Goal: Task Accomplishment & Management: Use online tool/utility

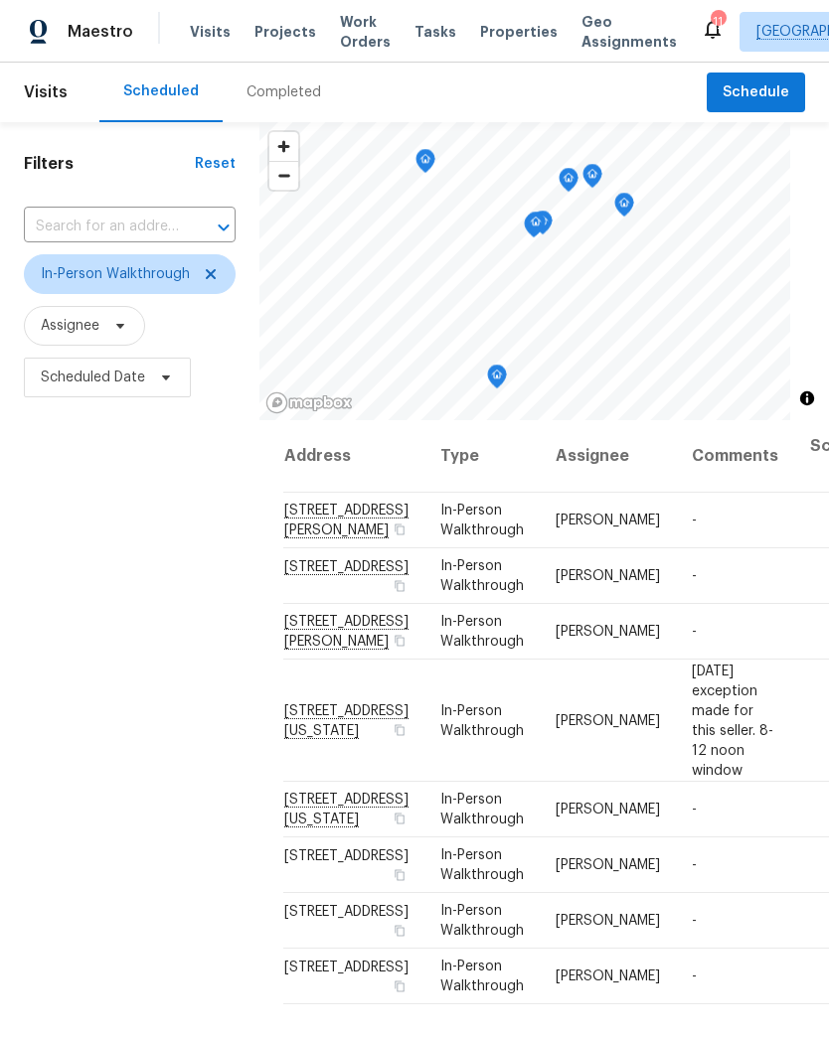
click at [286, 40] on span "Projects" at bounding box center [285, 32] width 62 height 20
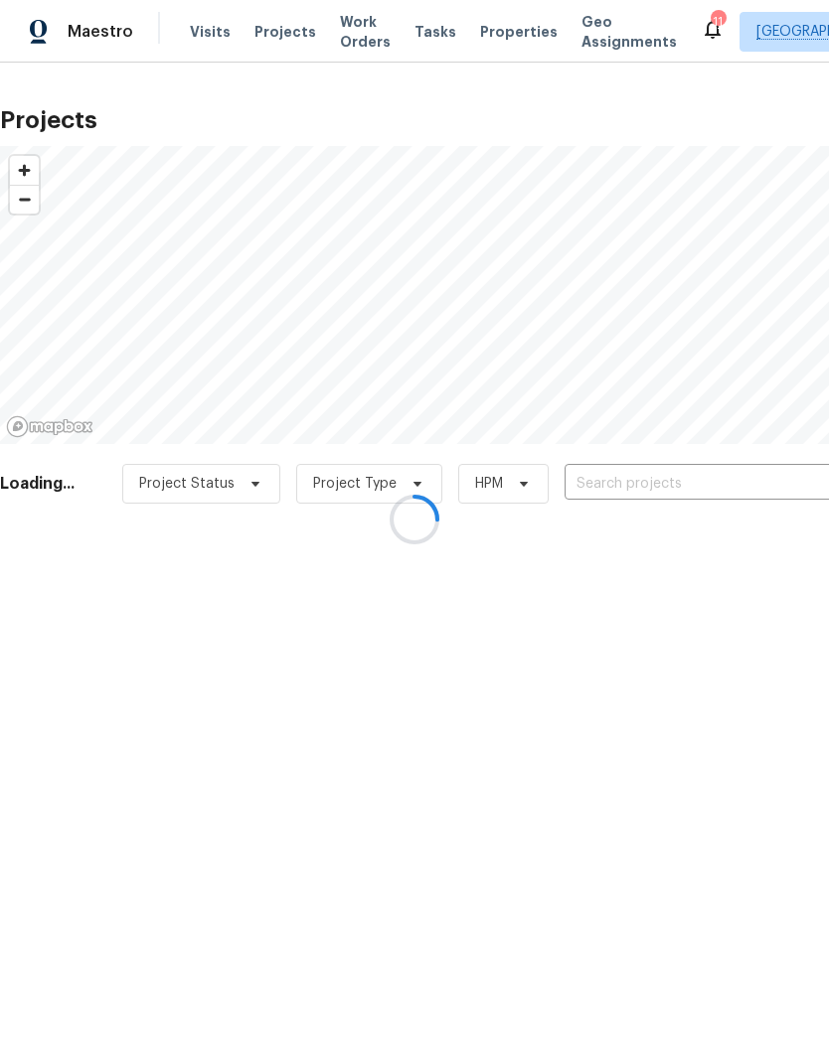
click at [680, 476] on div at bounding box center [414, 519] width 829 height 1038
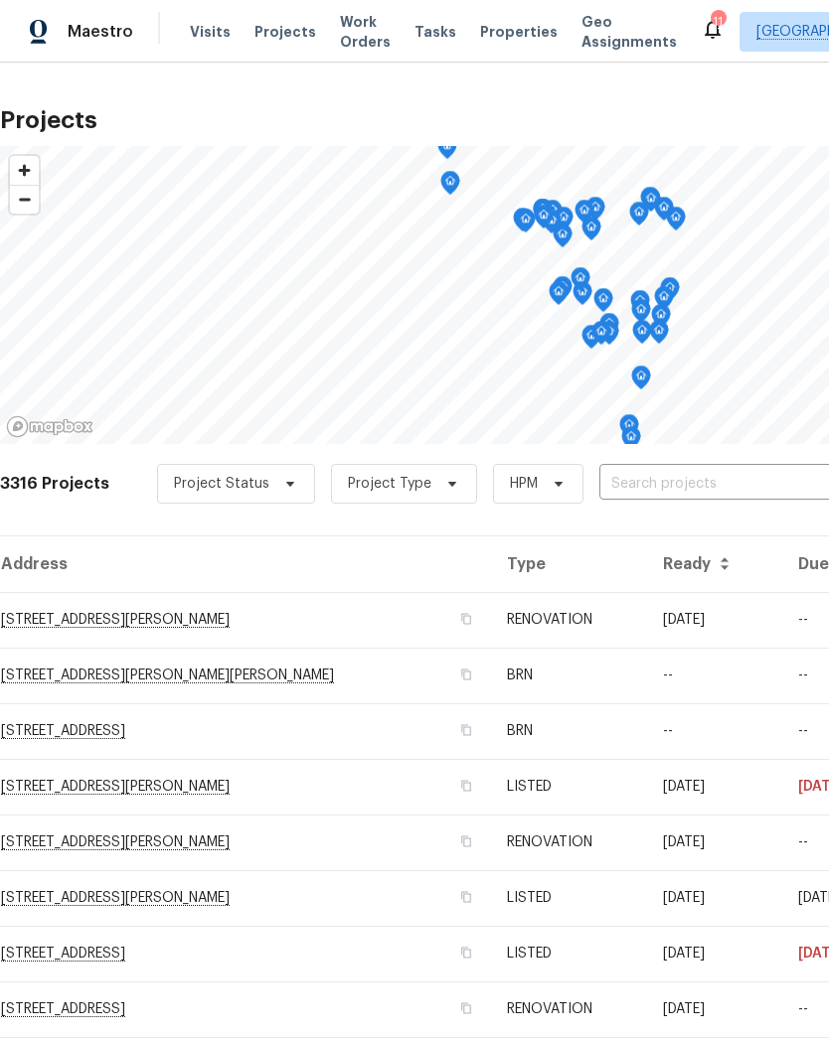
click at [693, 484] on input "text" at bounding box center [713, 484] width 228 height 31
type input "1004"
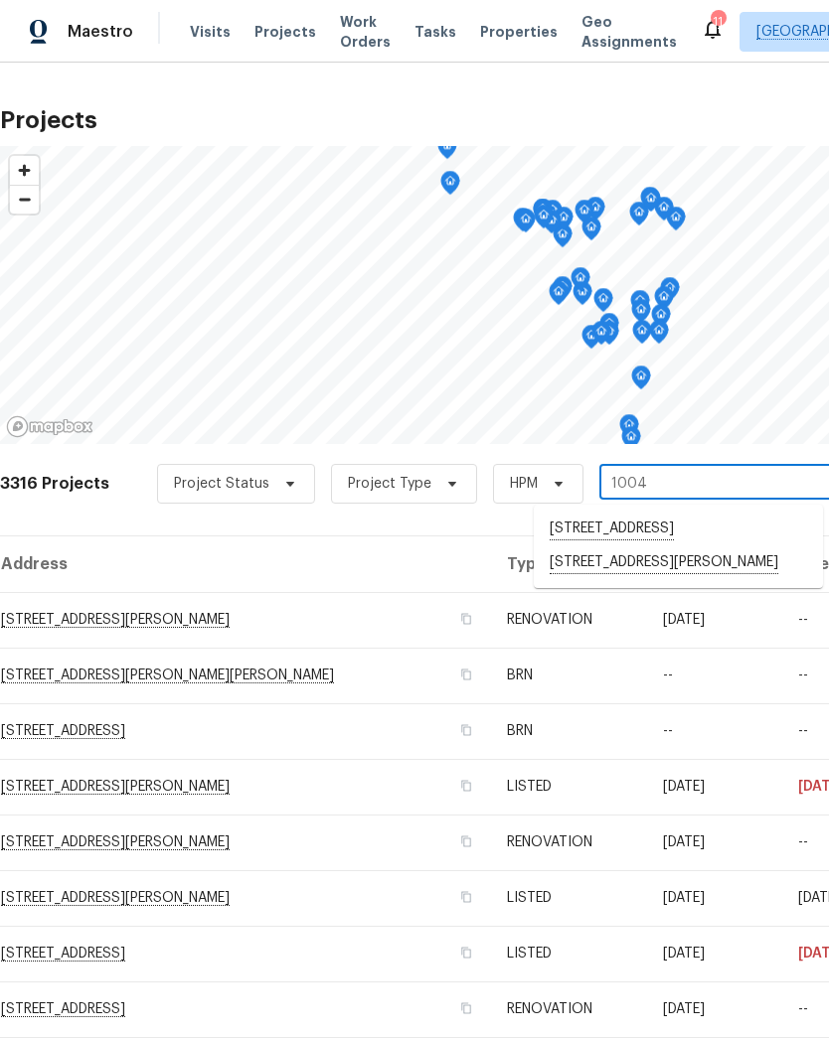
click at [643, 580] on li "[STREET_ADDRESS][PERSON_NAME]" at bounding box center [678, 563] width 289 height 34
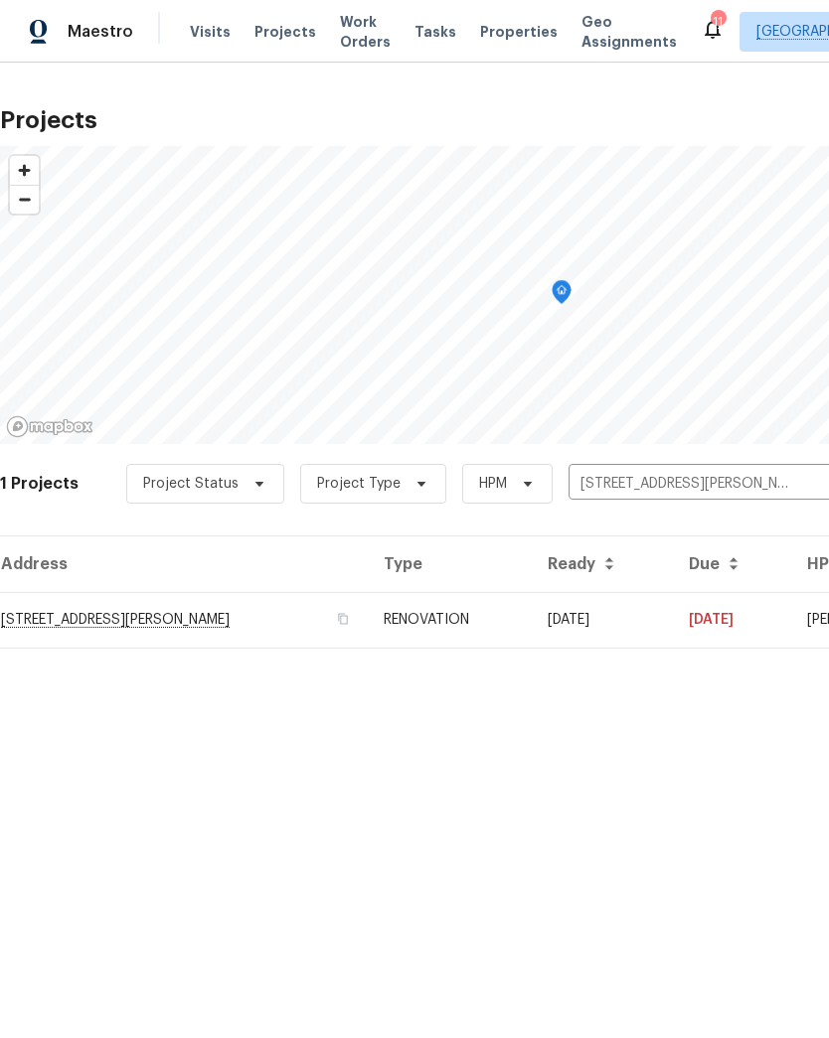
click at [278, 629] on td "1004 Cobbler Ln, Saint Peters, MO 63303" at bounding box center [184, 620] width 368 height 56
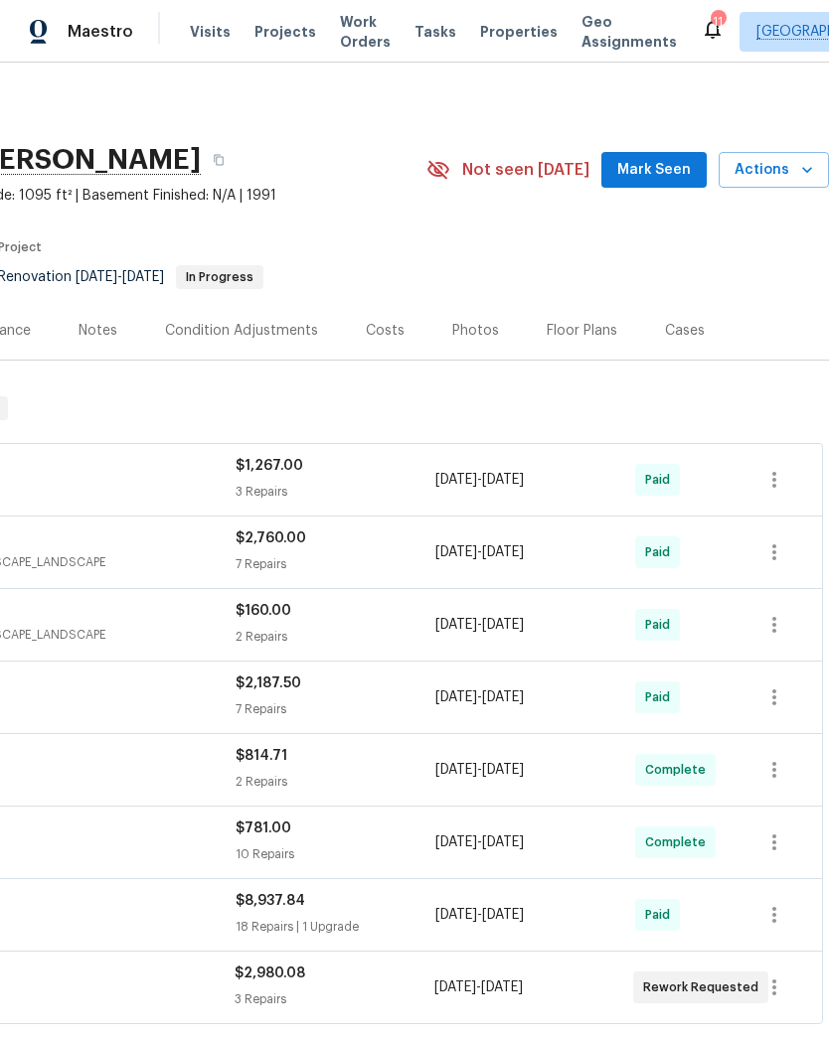
scroll to position [0, 294]
click at [809, 168] on icon "button" at bounding box center [807, 170] width 20 height 20
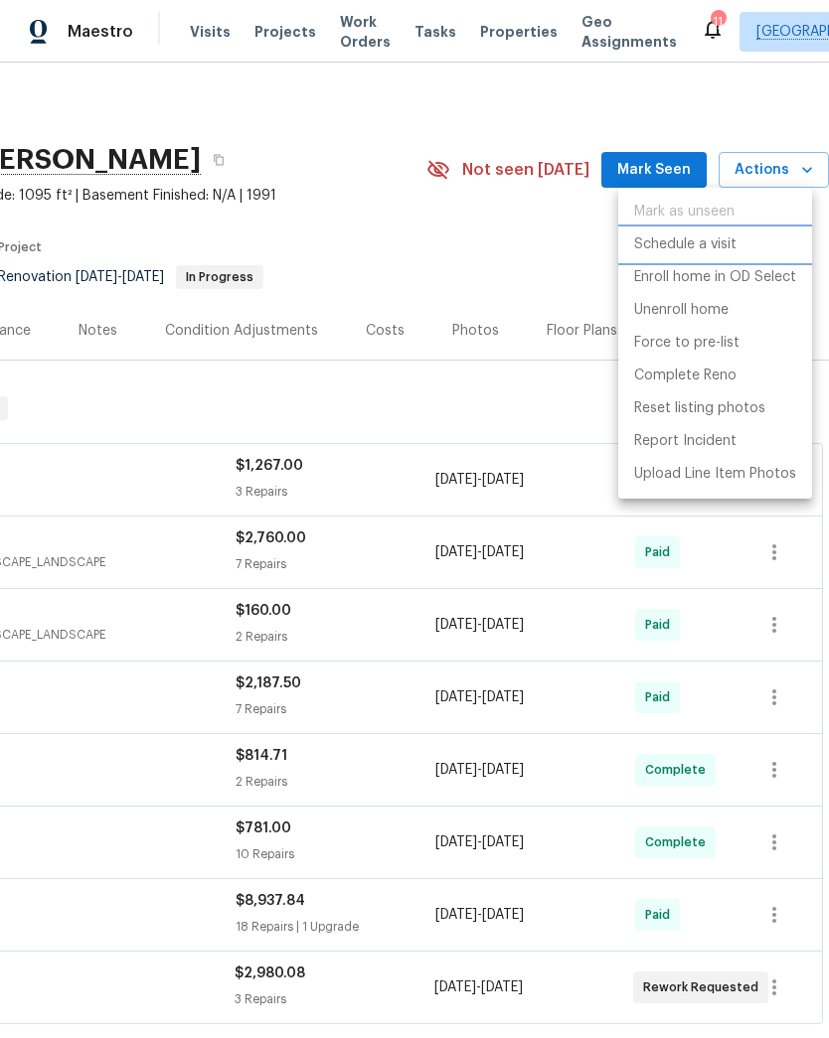
click at [735, 231] on li "Schedule a visit" at bounding box center [715, 245] width 194 height 33
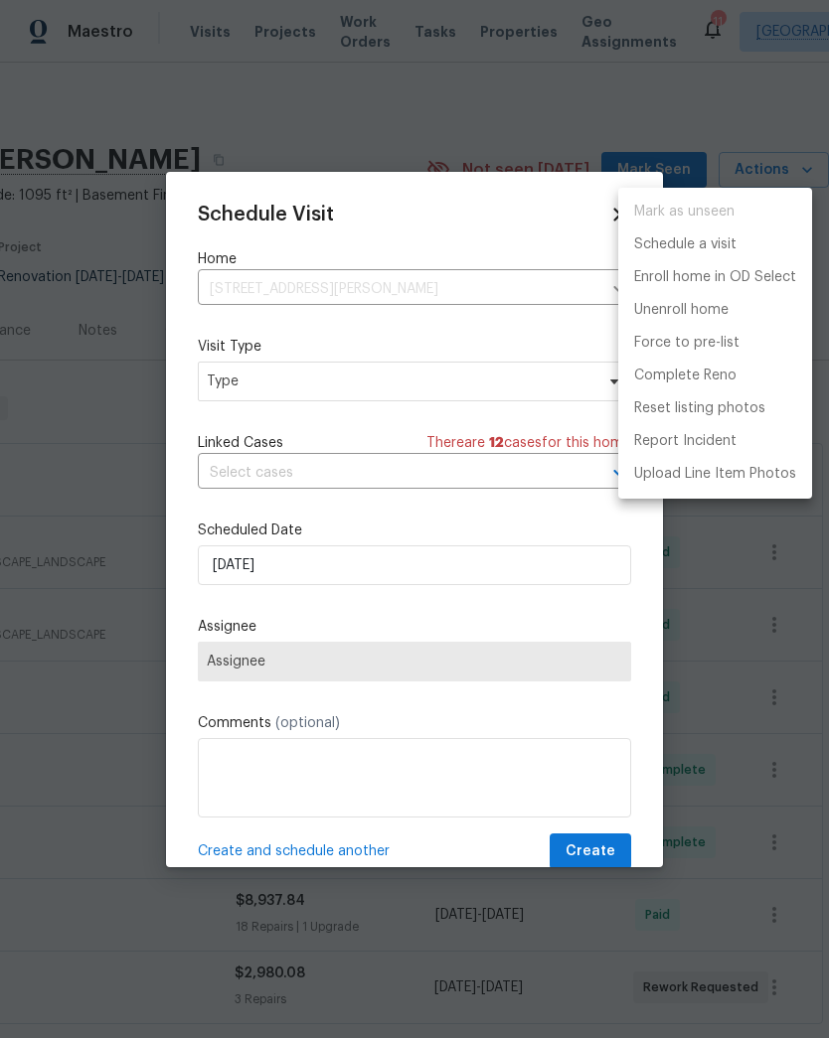
click at [317, 377] on div at bounding box center [414, 519] width 829 height 1038
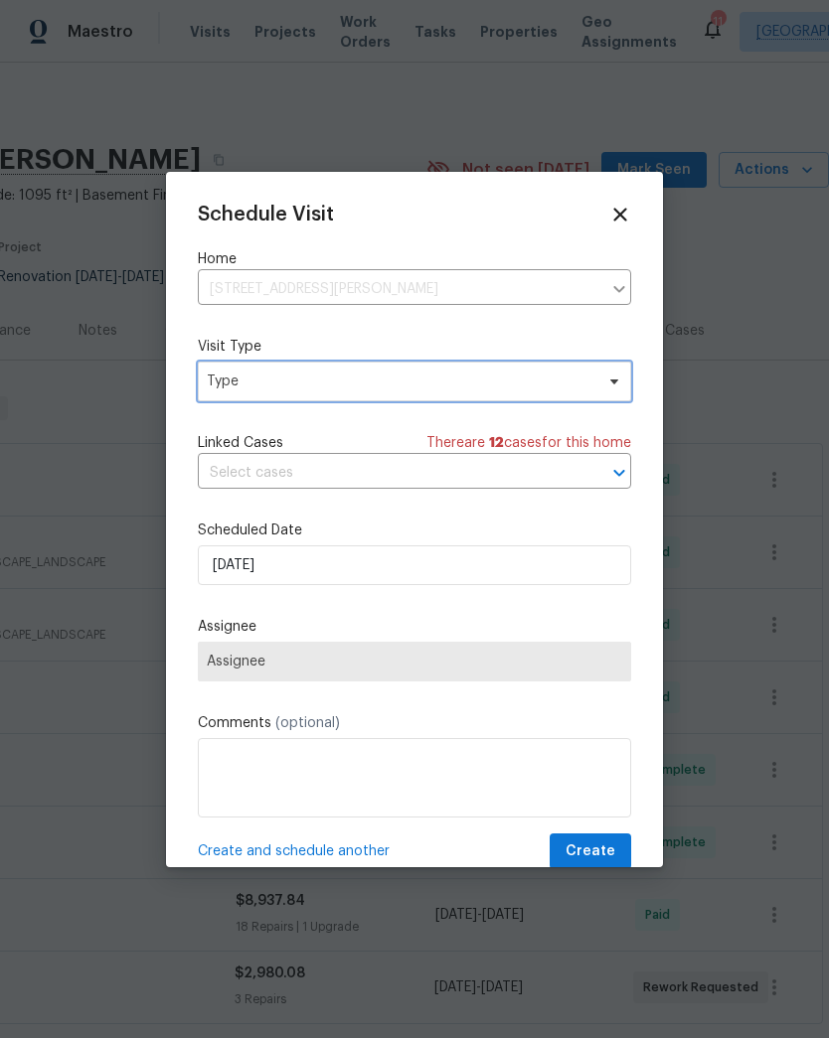
click at [342, 390] on span "Type" at bounding box center [400, 382] width 386 height 20
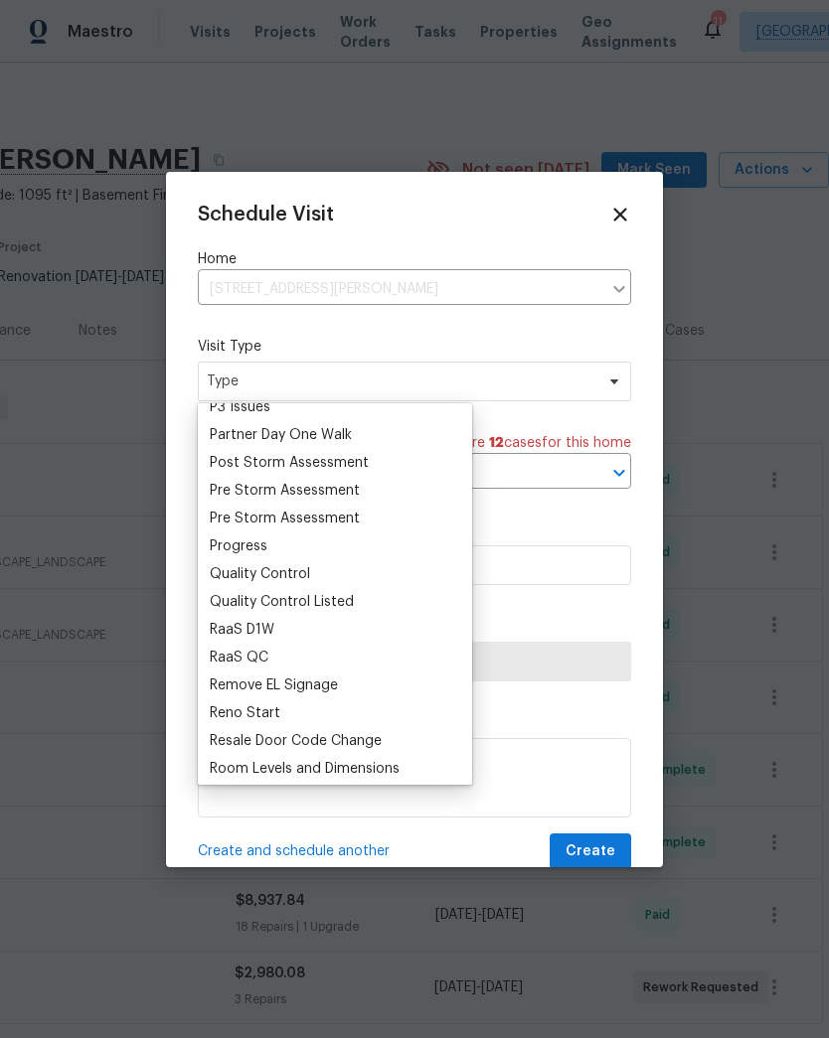
scroll to position [1215, 0]
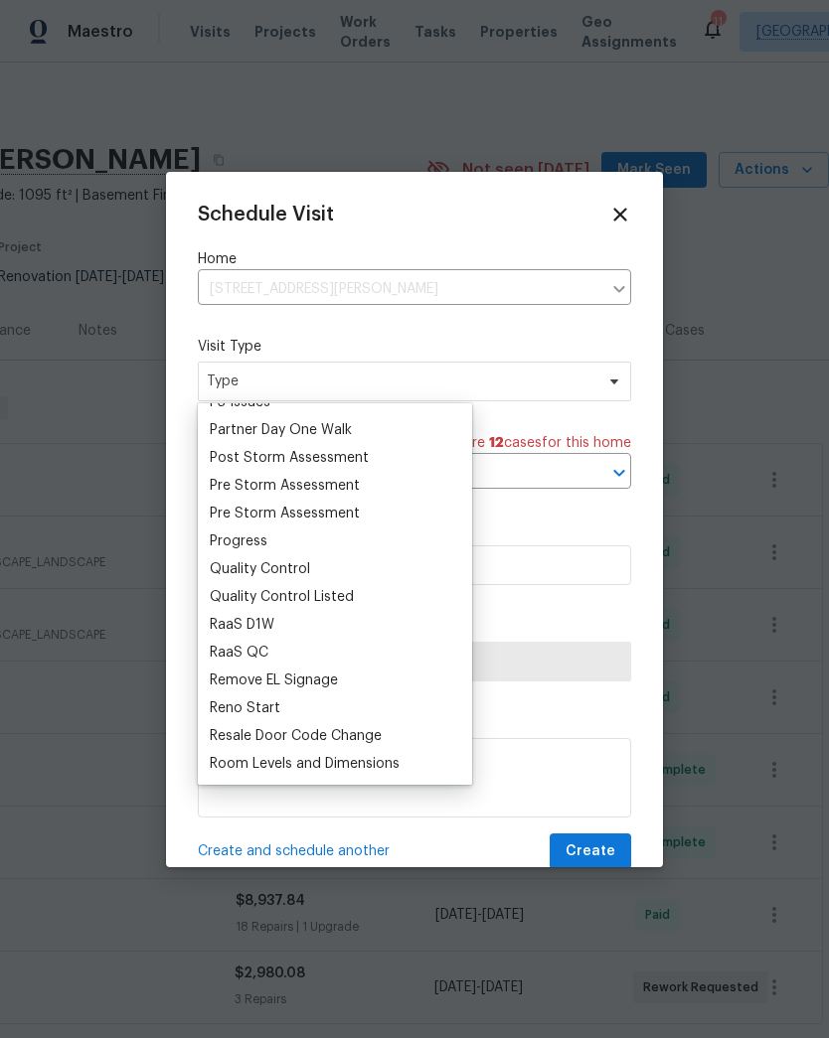
click at [265, 538] on div "Progress" at bounding box center [239, 542] width 58 height 20
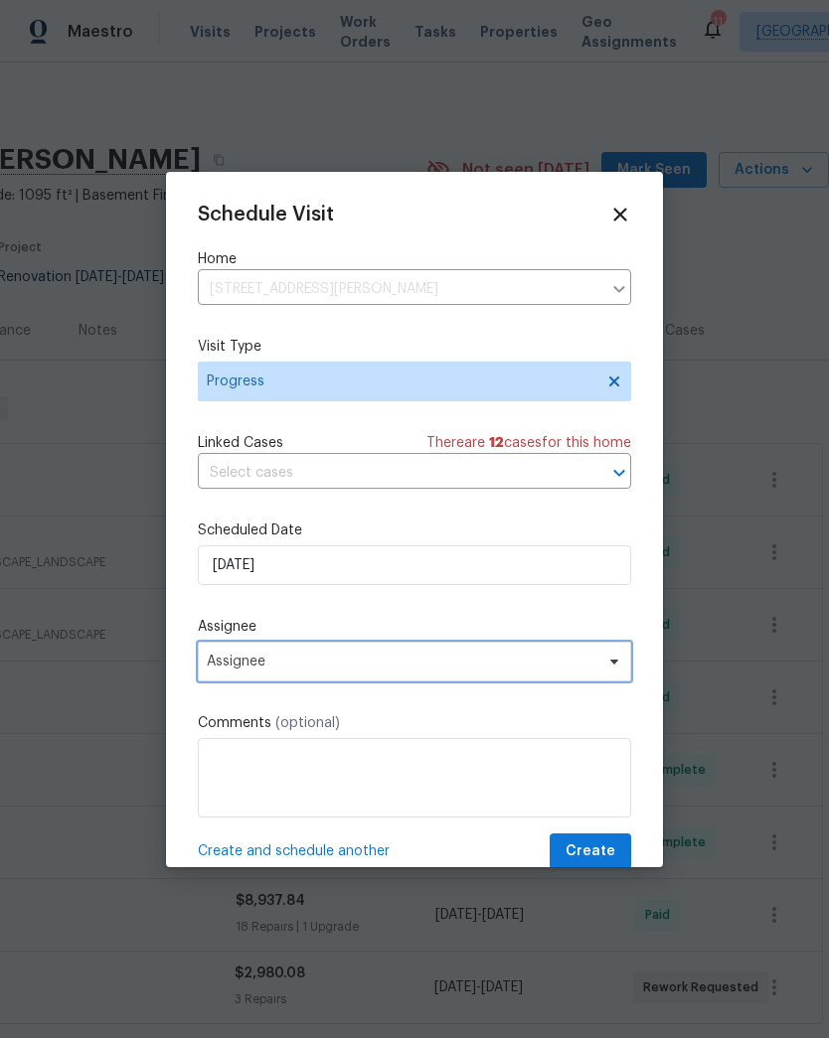
click at [287, 660] on span "Assignee" at bounding box center [401, 662] width 389 height 16
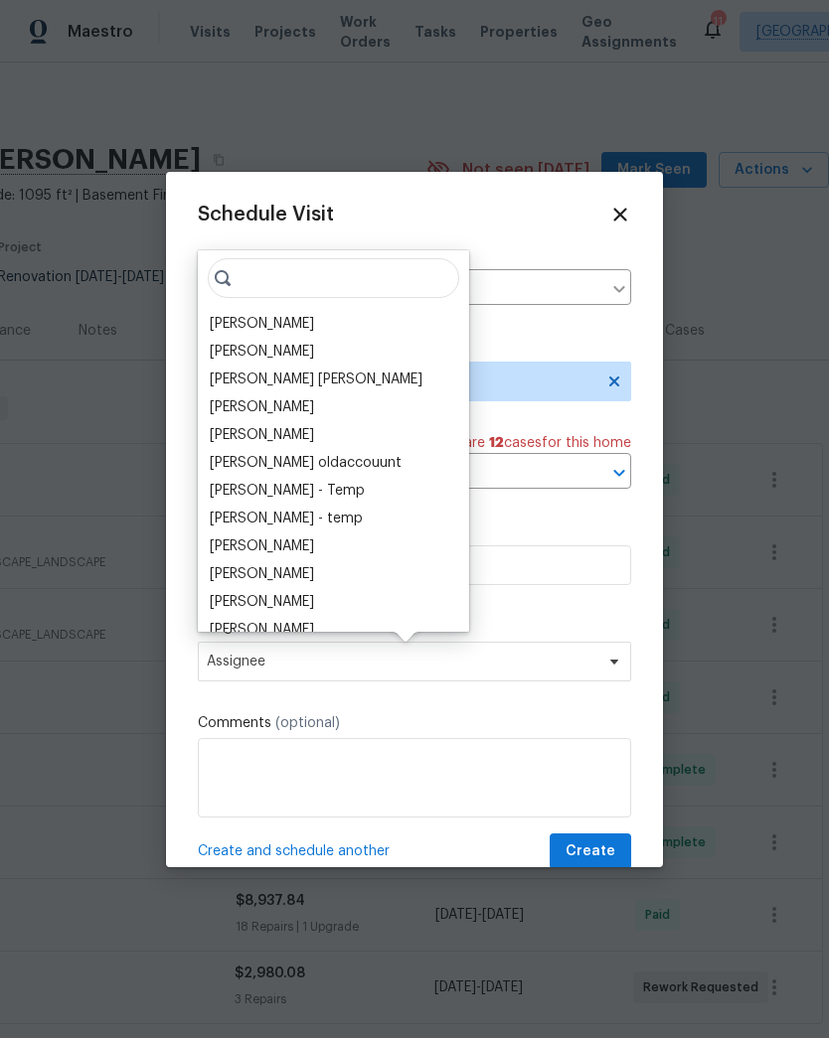
click at [266, 325] on div "[PERSON_NAME]" at bounding box center [262, 324] width 104 height 20
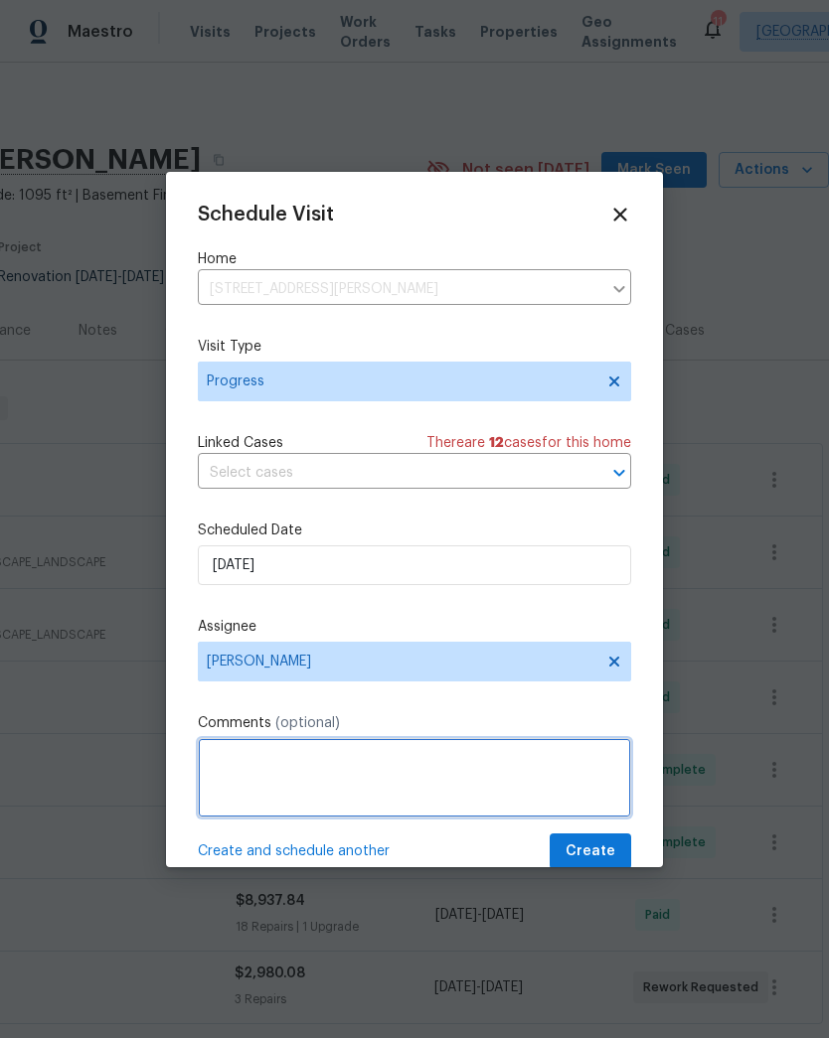
click at [400, 779] on textarea at bounding box center [414, 777] width 433 height 79
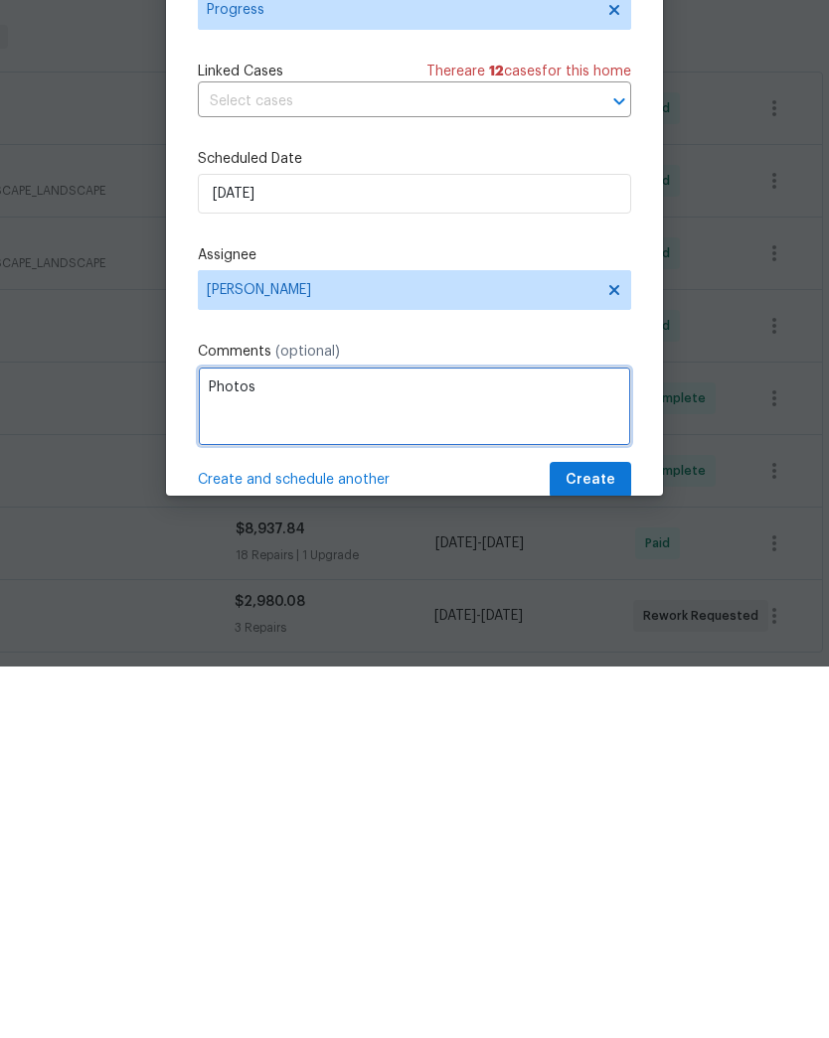
type textarea "Photos"
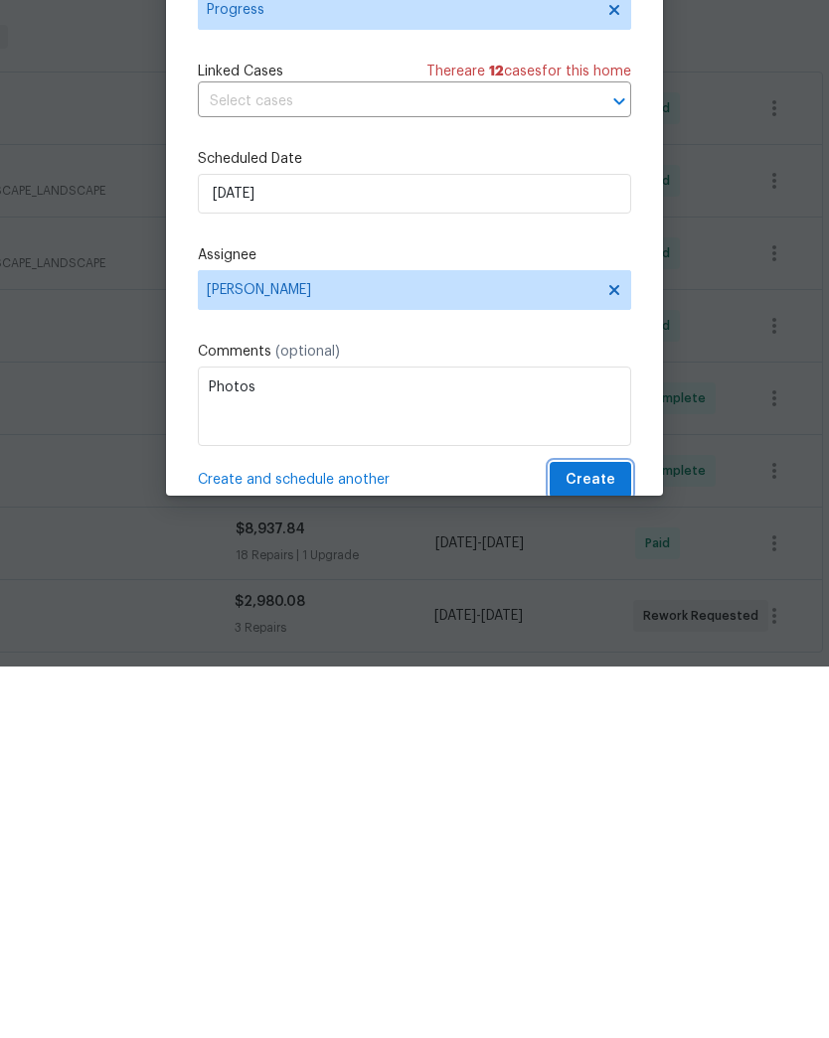
click at [597, 840] on span "Create" at bounding box center [590, 852] width 50 height 25
